Goal: Check status

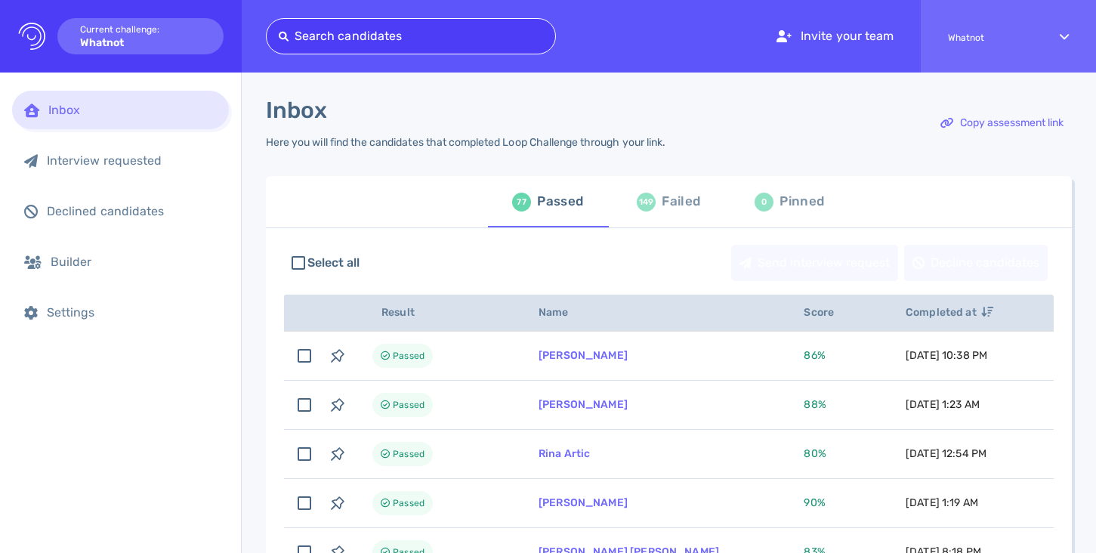
type input "[EMAIL_ADDRESS][DOMAIN_NAME]"
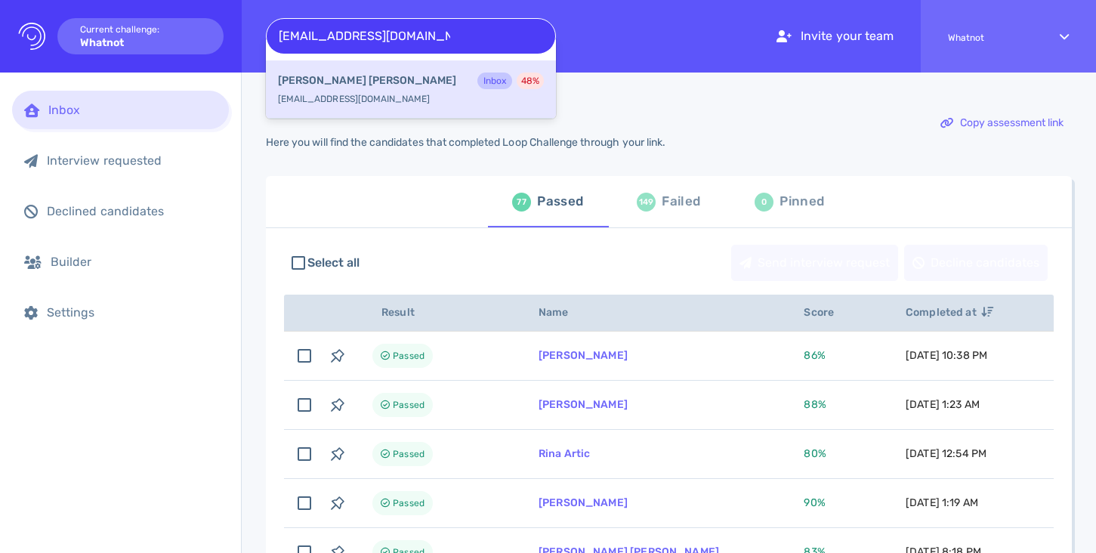
click at [433, 87] on div "[PERSON_NAME] Inbox 48 %" at bounding box center [411, 83] width 266 height 20
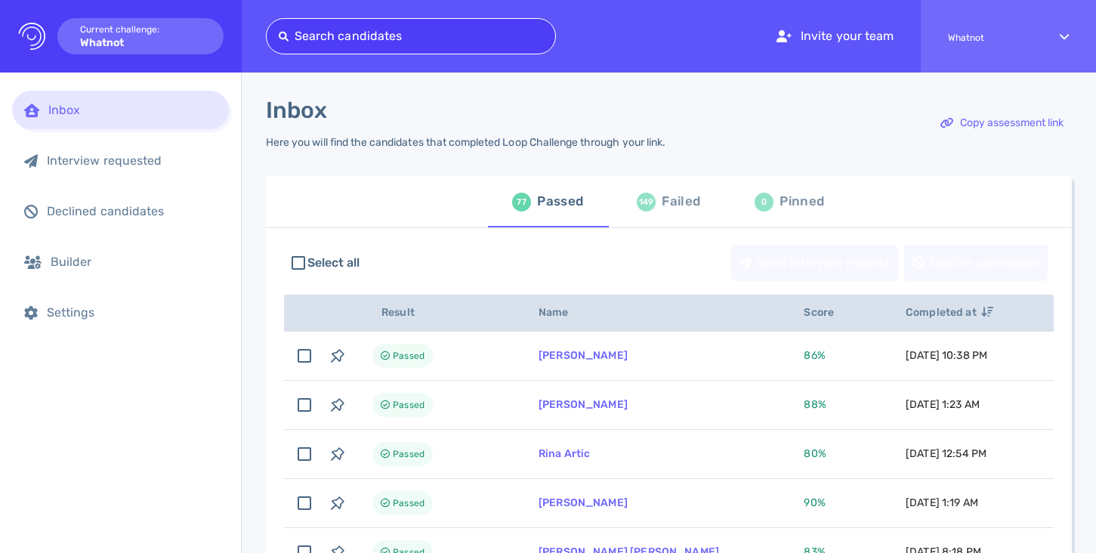
click at [393, 37] on div at bounding box center [411, 36] width 264 height 21
paste input "[EMAIL_ADDRESS][DOMAIN_NAME]"
type input "[EMAIL_ADDRESS][DOMAIN_NAME]"
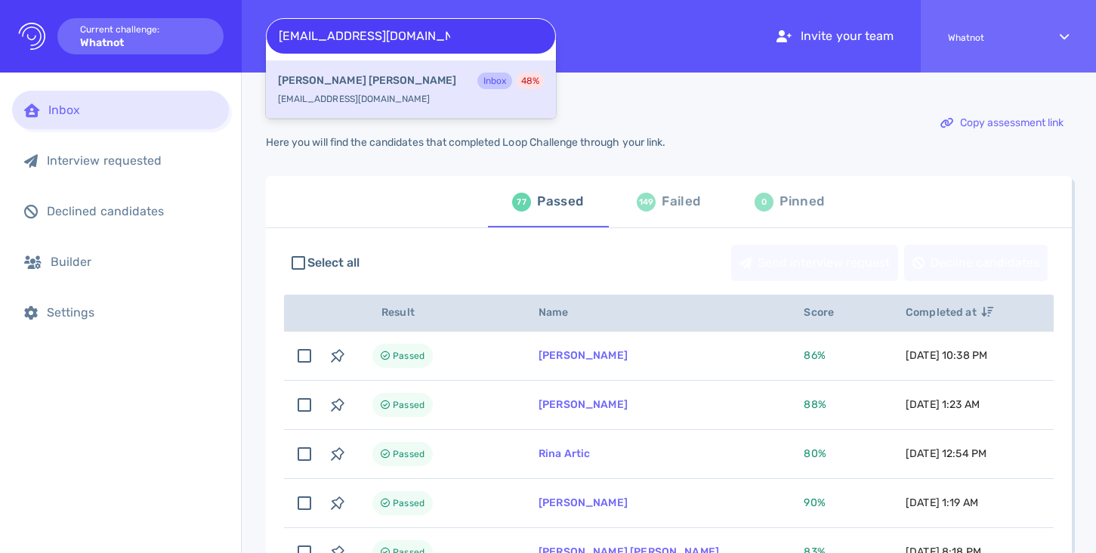
click at [394, 86] on div "[PERSON_NAME] Inbox 48 %" at bounding box center [411, 83] width 266 height 20
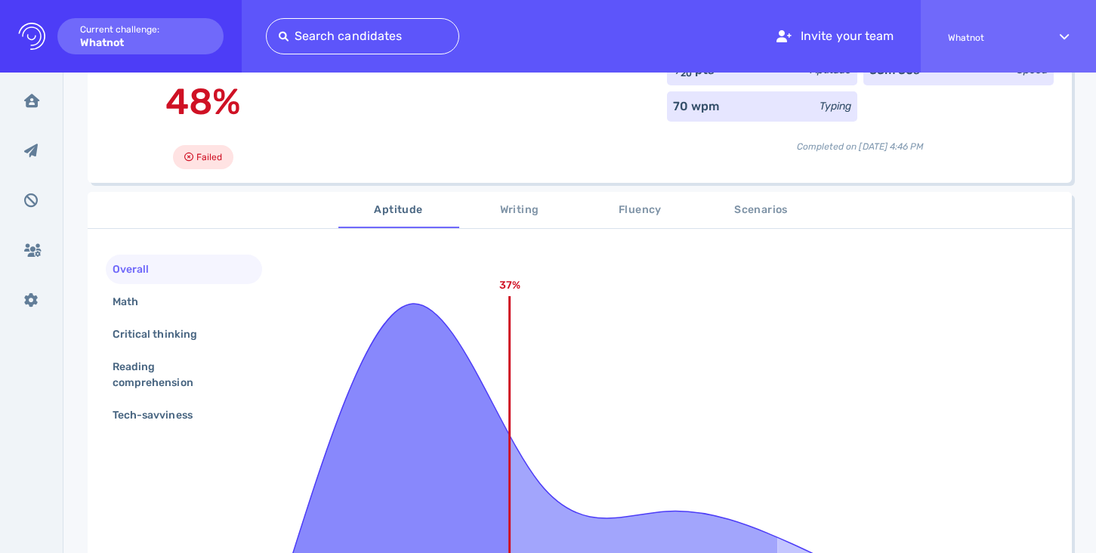
scroll to position [182, 0]
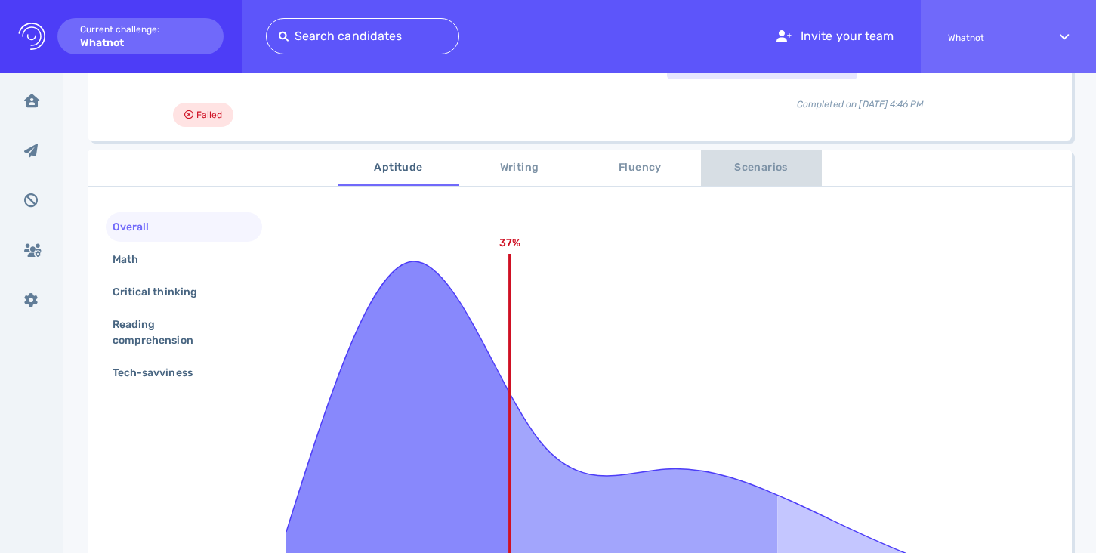
click at [734, 168] on span "Scenarios" at bounding box center [761, 168] width 103 height 19
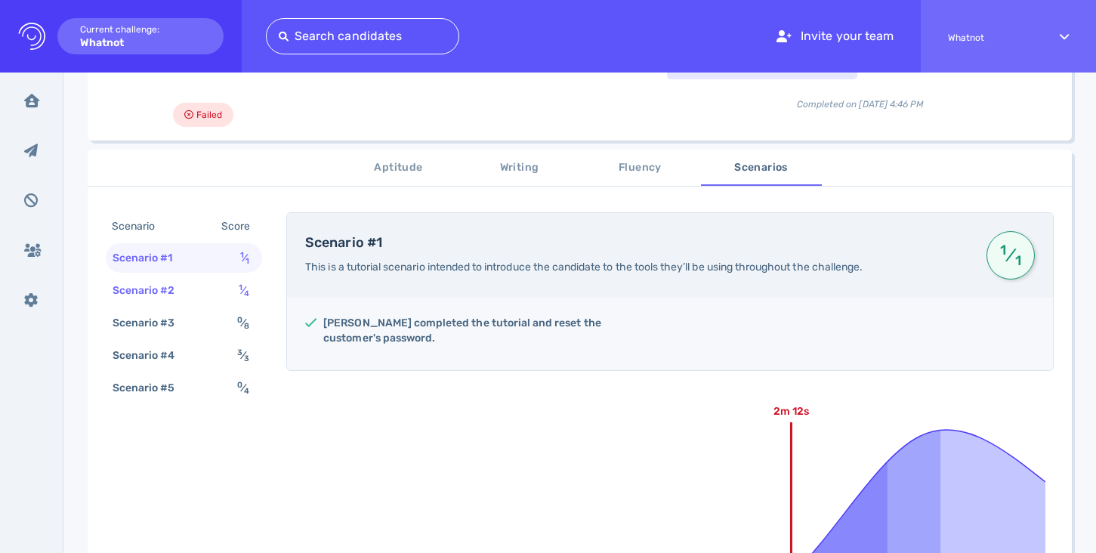
click at [236, 292] on div "1 ⁄ 4" at bounding box center [247, 291] width 23 height 22
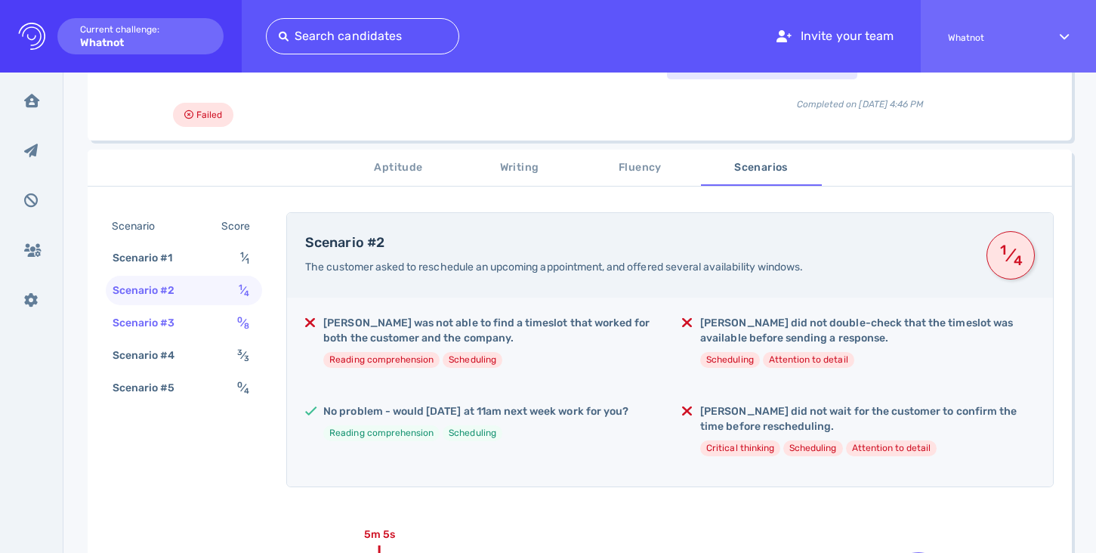
click at [224, 321] on div "Scenario #3 0 ⁄ 8" at bounding box center [184, 322] width 156 height 29
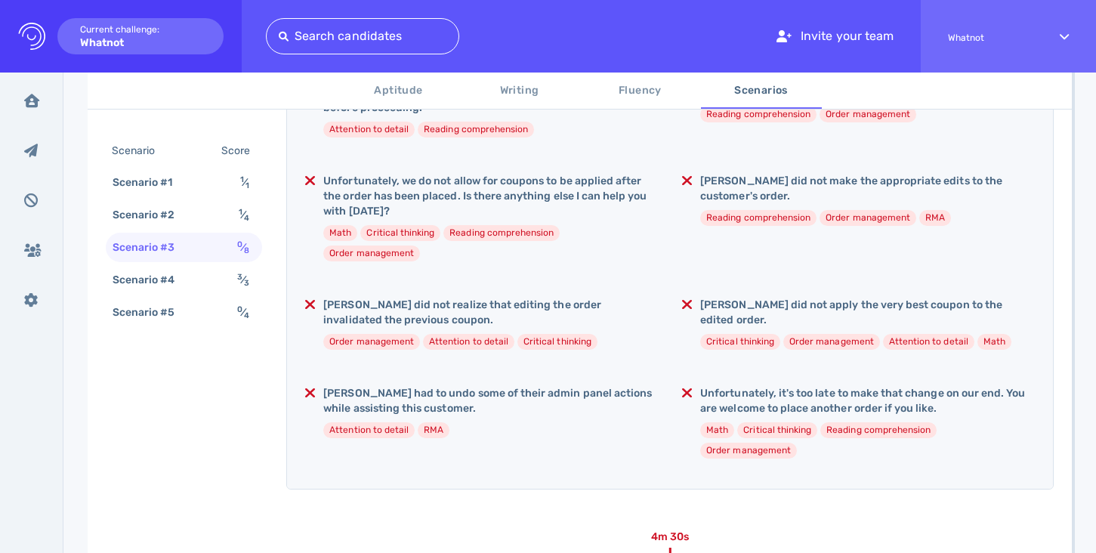
scroll to position [403, 0]
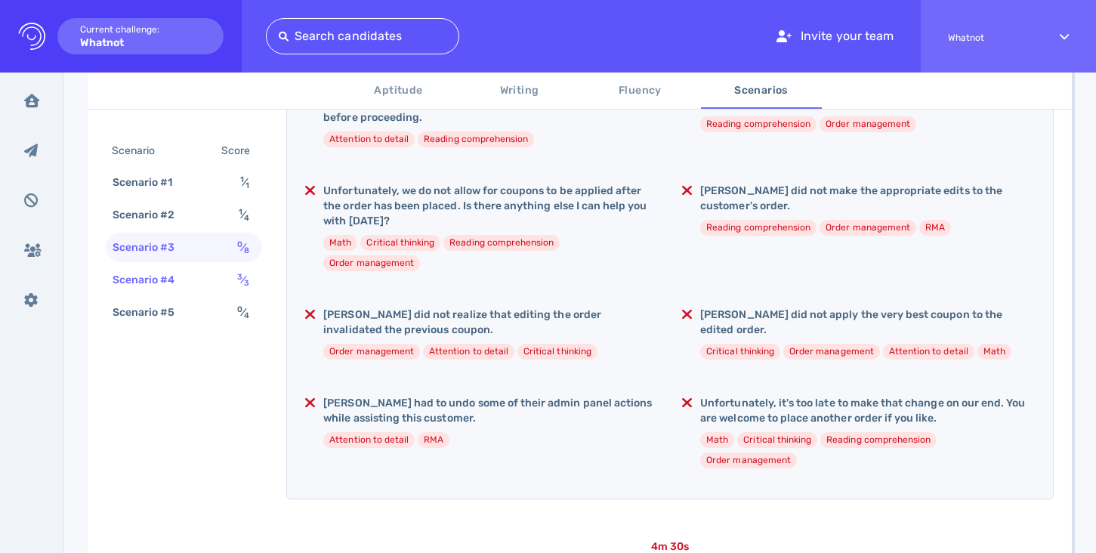
click at [202, 271] on div "Scenario #4 3 ⁄ 3" at bounding box center [184, 279] width 156 height 29
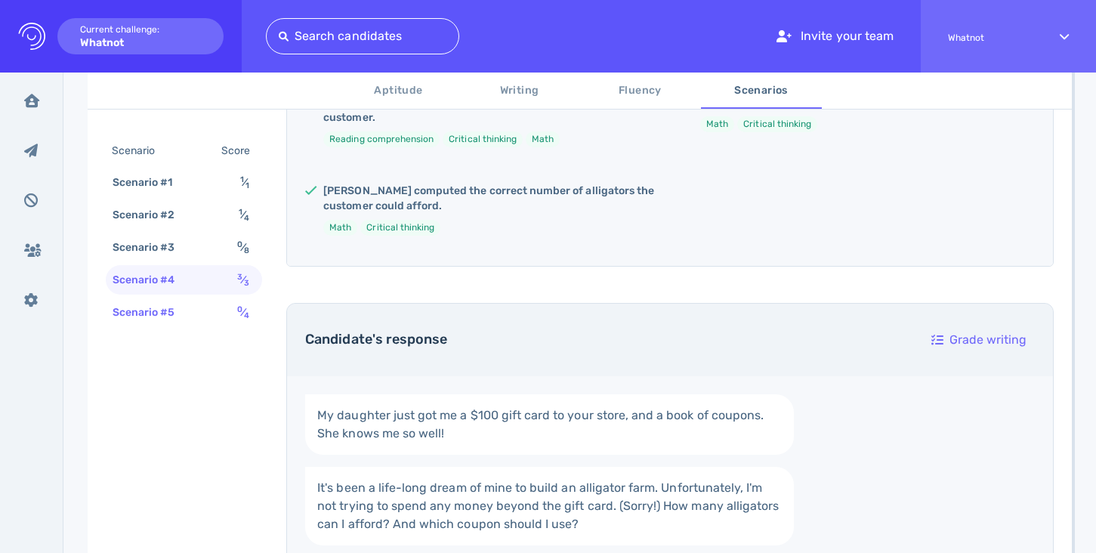
click at [198, 308] on div "Scenario #5 0 ⁄ 4" at bounding box center [184, 312] width 156 height 29
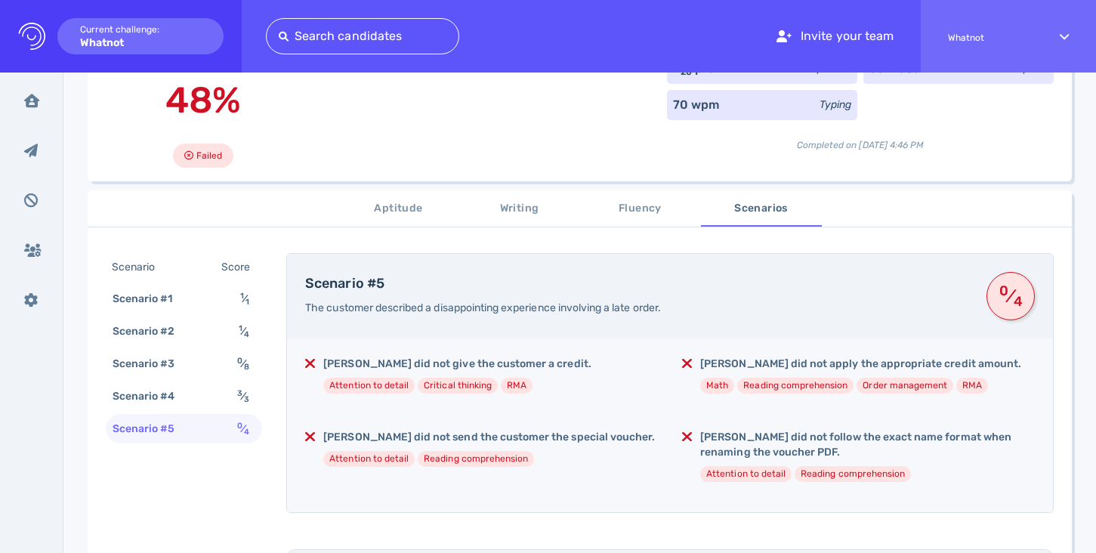
scroll to position [116, 0]
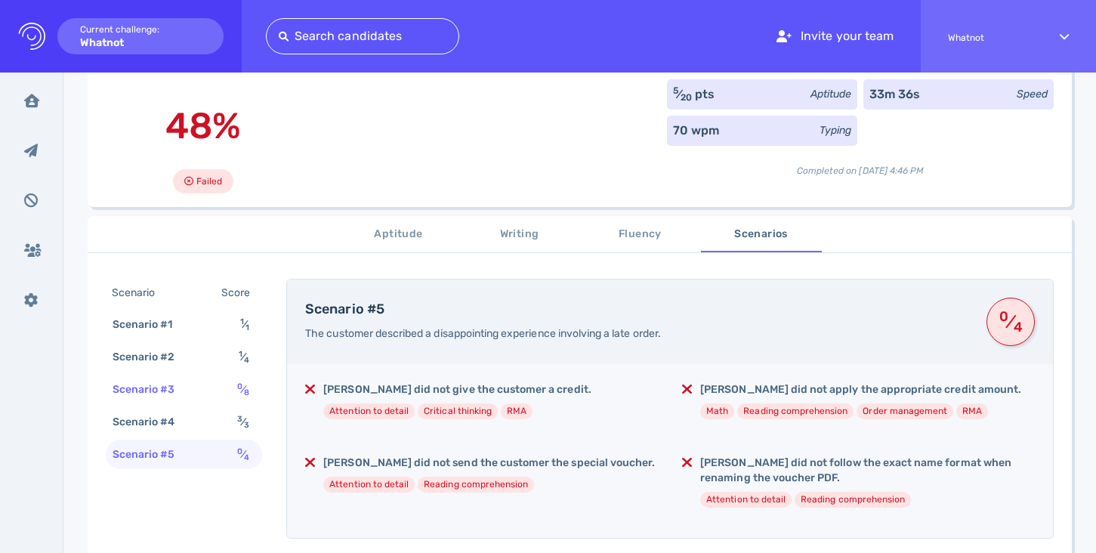
click at [203, 385] on div "Scenario #3 0 ⁄ 8" at bounding box center [184, 389] width 156 height 29
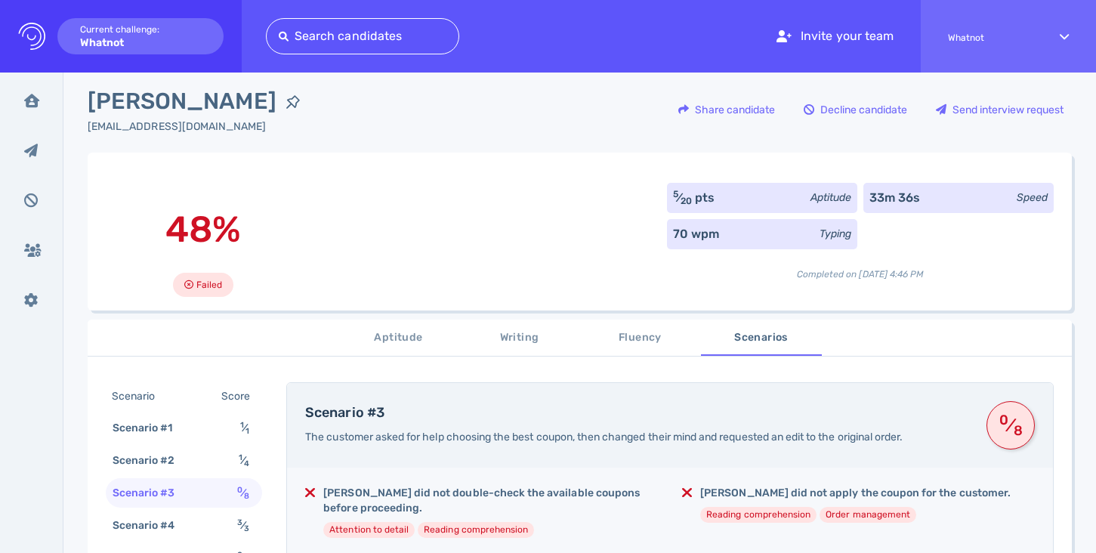
scroll to position [0, 0]
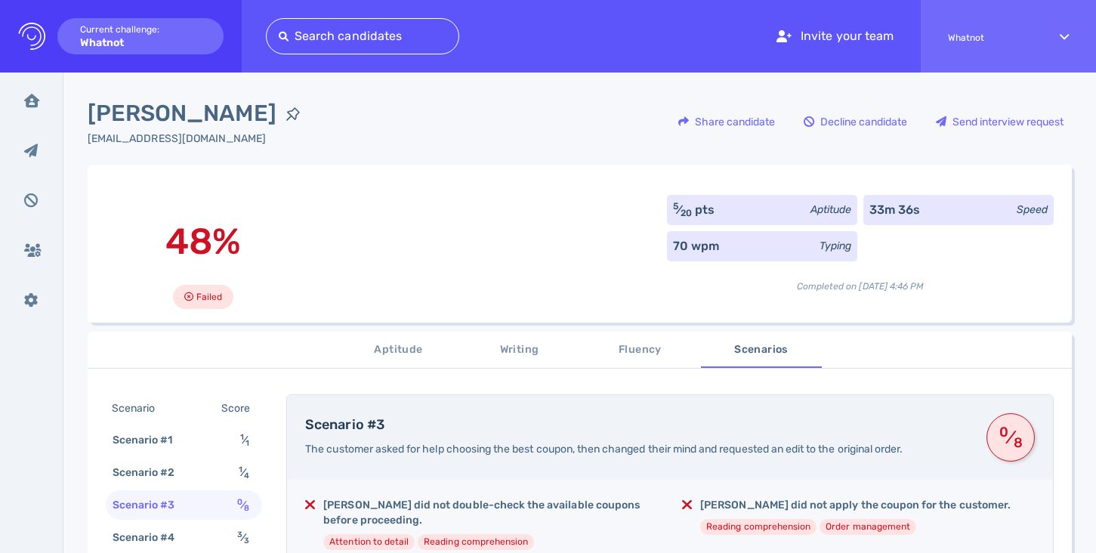
click at [201, 138] on div "[EMAIL_ADDRESS][DOMAIN_NAME]" at bounding box center [199, 139] width 222 height 16
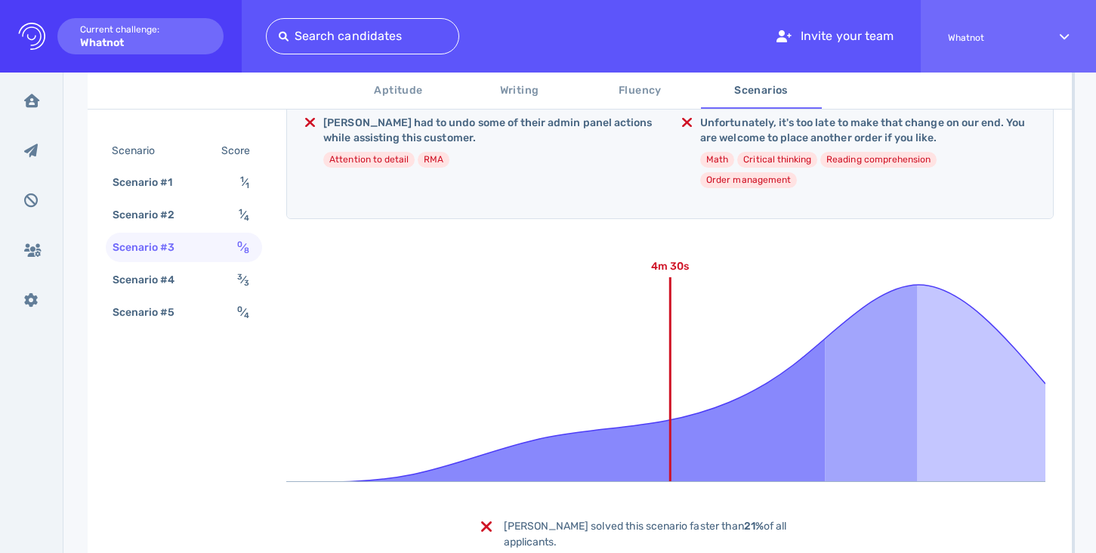
scroll to position [769, 0]
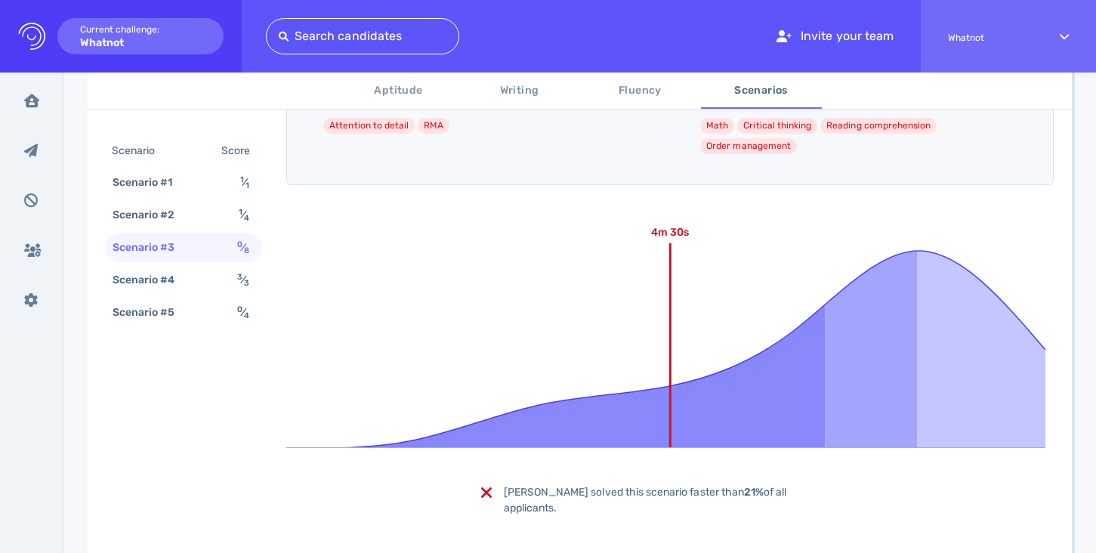
click at [525, 95] on span "Writing" at bounding box center [519, 91] width 103 height 19
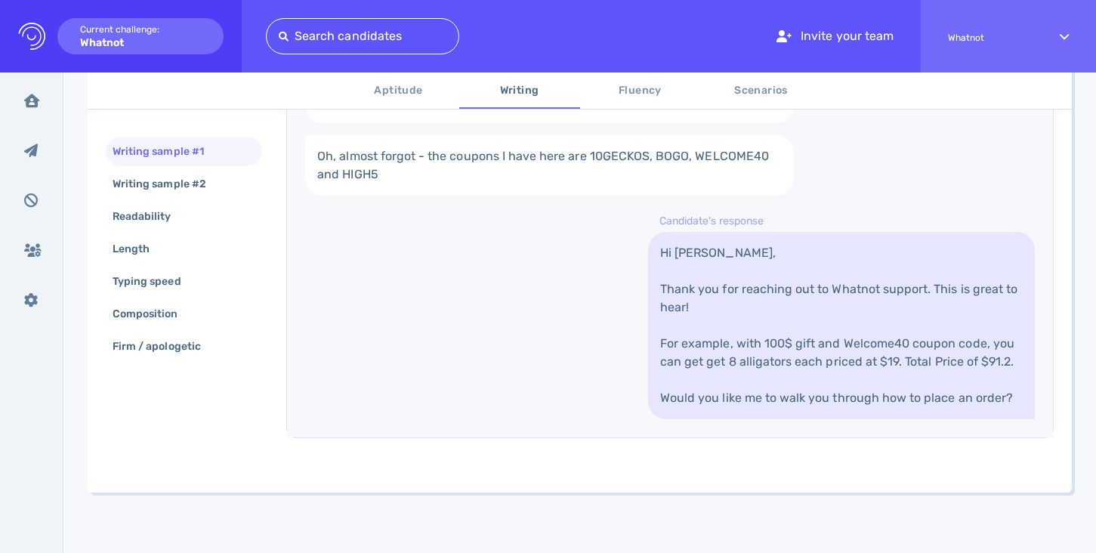
scroll to position [515, 0]
click at [768, 97] on span "Scenarios" at bounding box center [761, 91] width 103 height 19
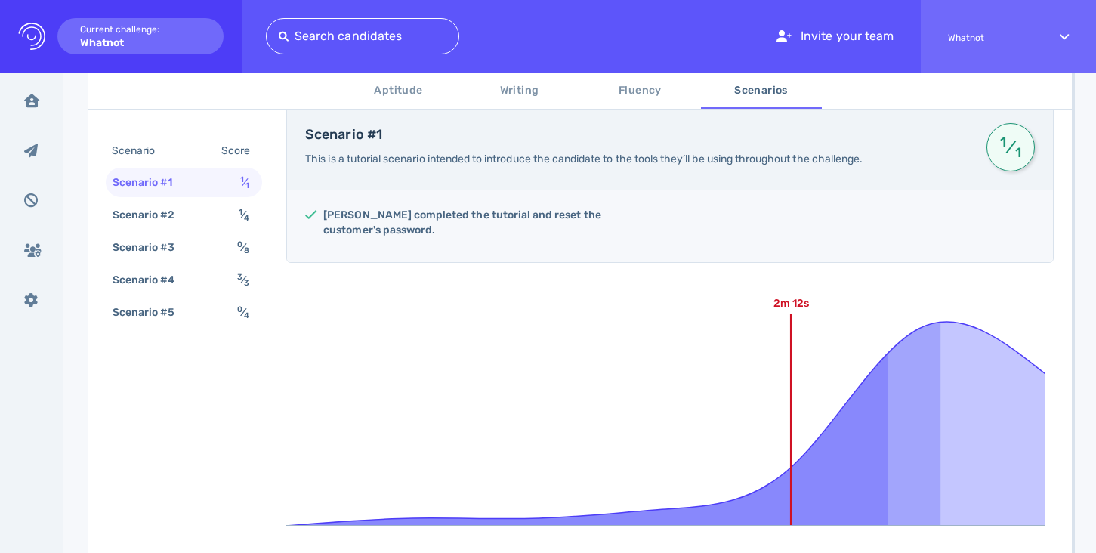
scroll to position [147, 0]
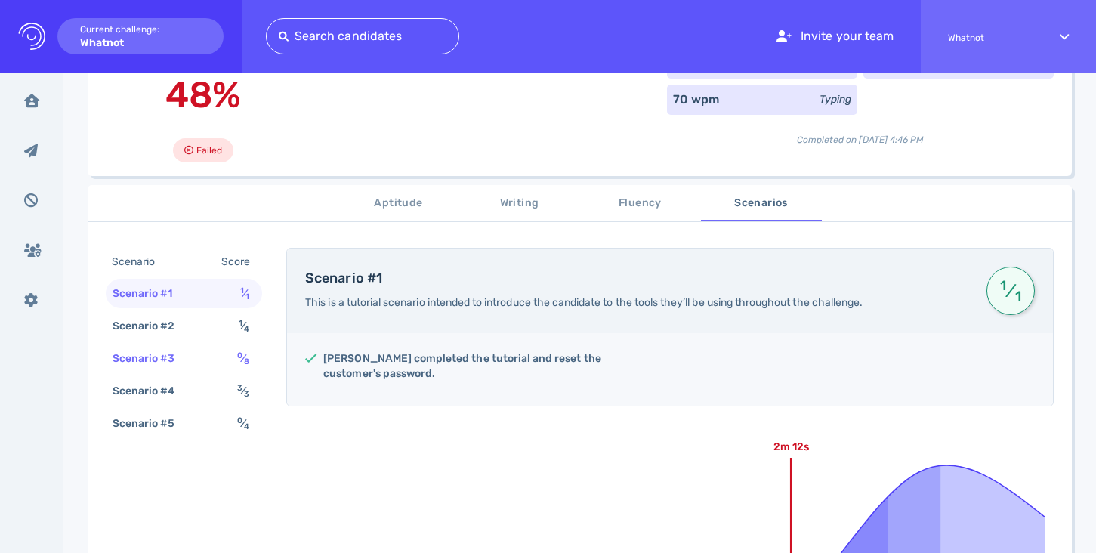
click at [219, 362] on div "Scenario #3 0 ⁄ 8" at bounding box center [184, 358] width 156 height 29
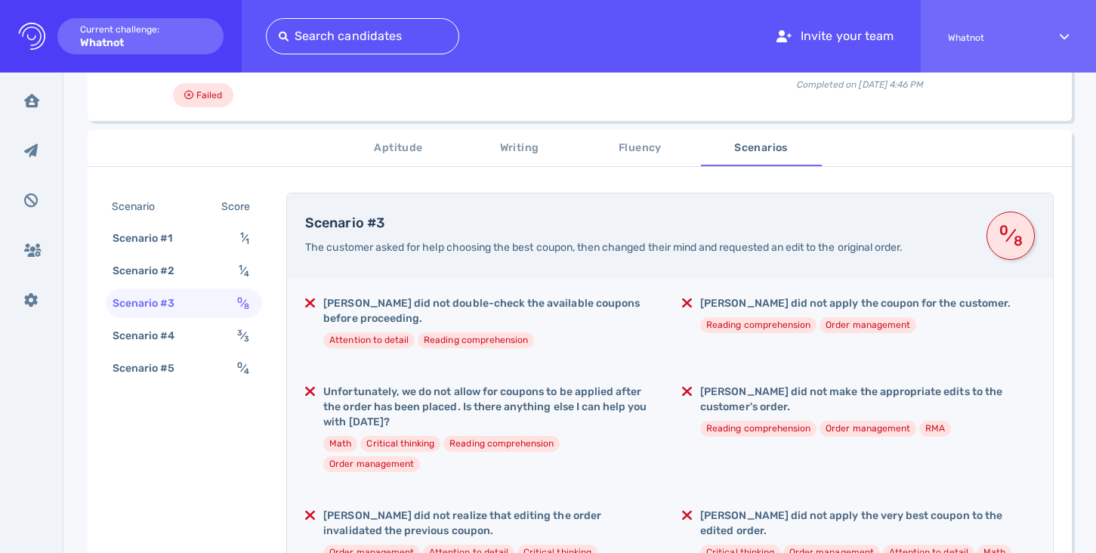
scroll to position [0, 0]
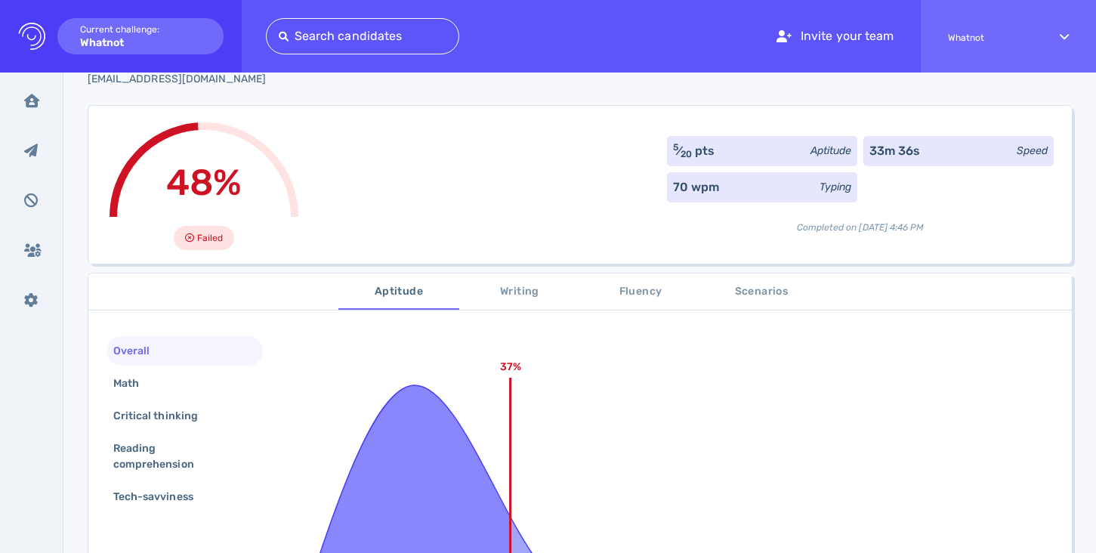
scroll to position [84, 0]
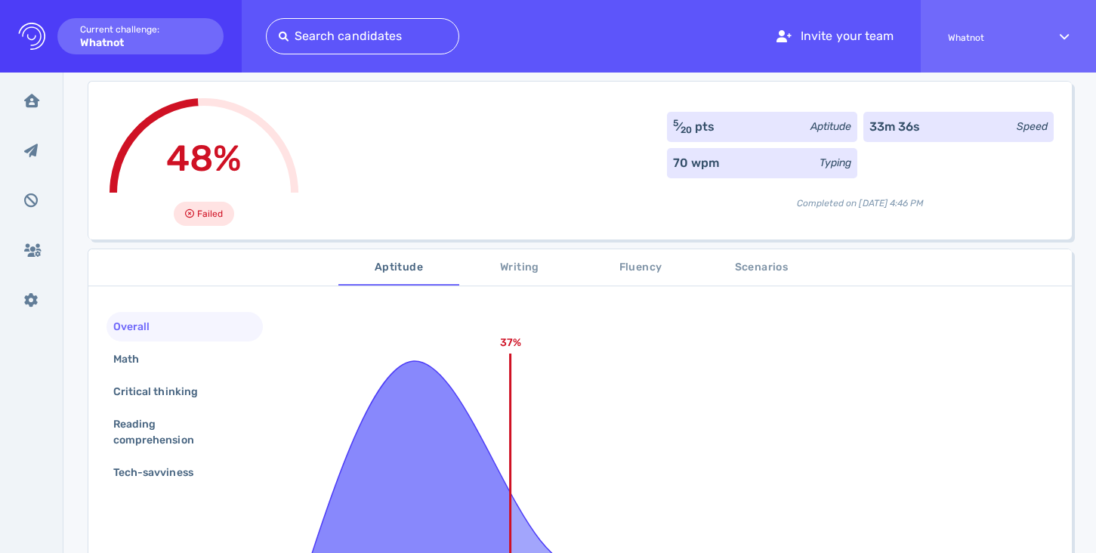
click at [752, 277] on span "Scenarios" at bounding box center [761, 267] width 103 height 19
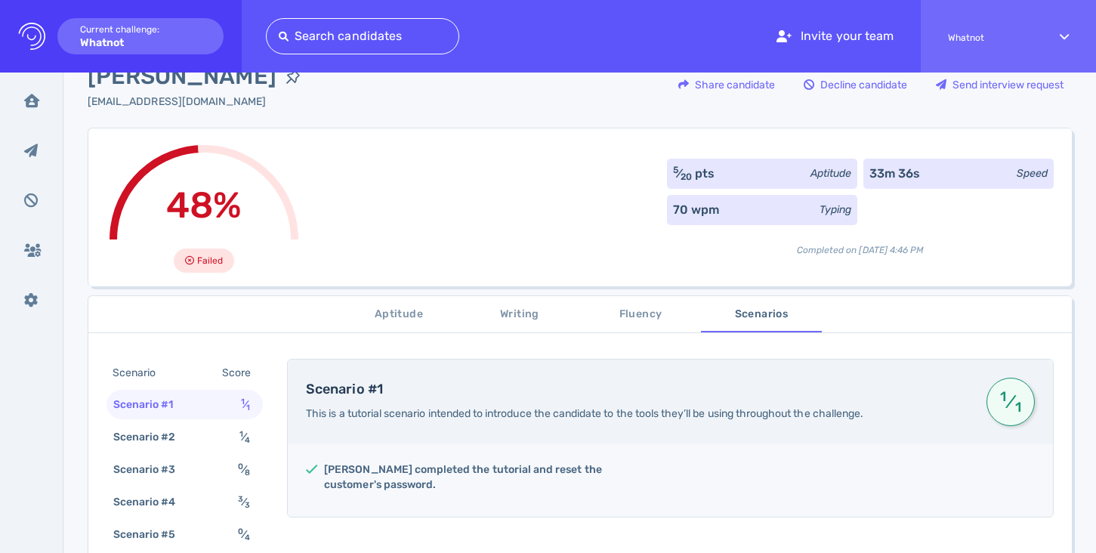
scroll to position [0, 0]
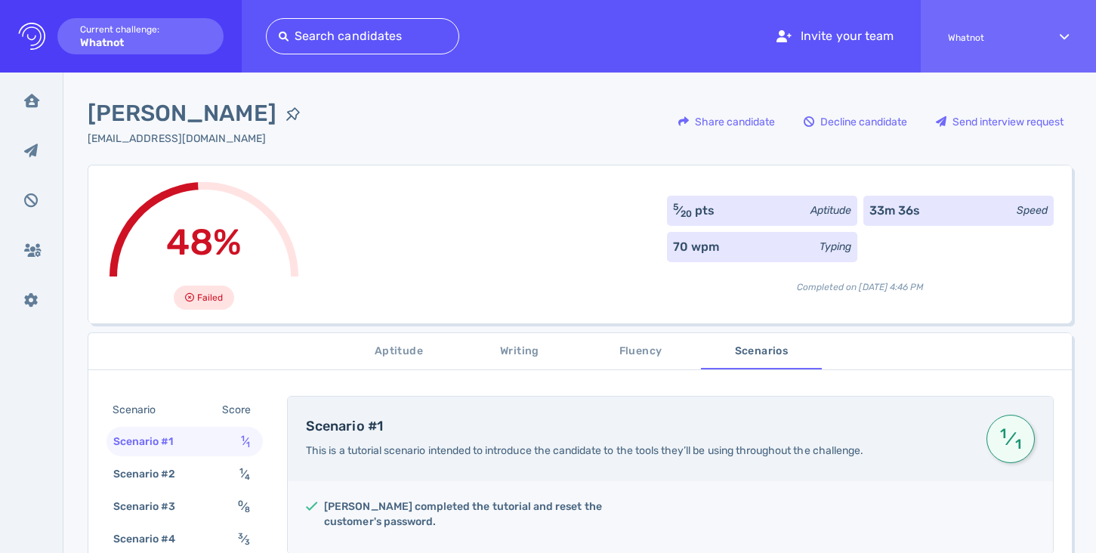
click at [172, 136] on div "[EMAIL_ADDRESS][DOMAIN_NAME]" at bounding box center [199, 139] width 222 height 16
